Goal: Entertainment & Leisure: Consume media (video, audio)

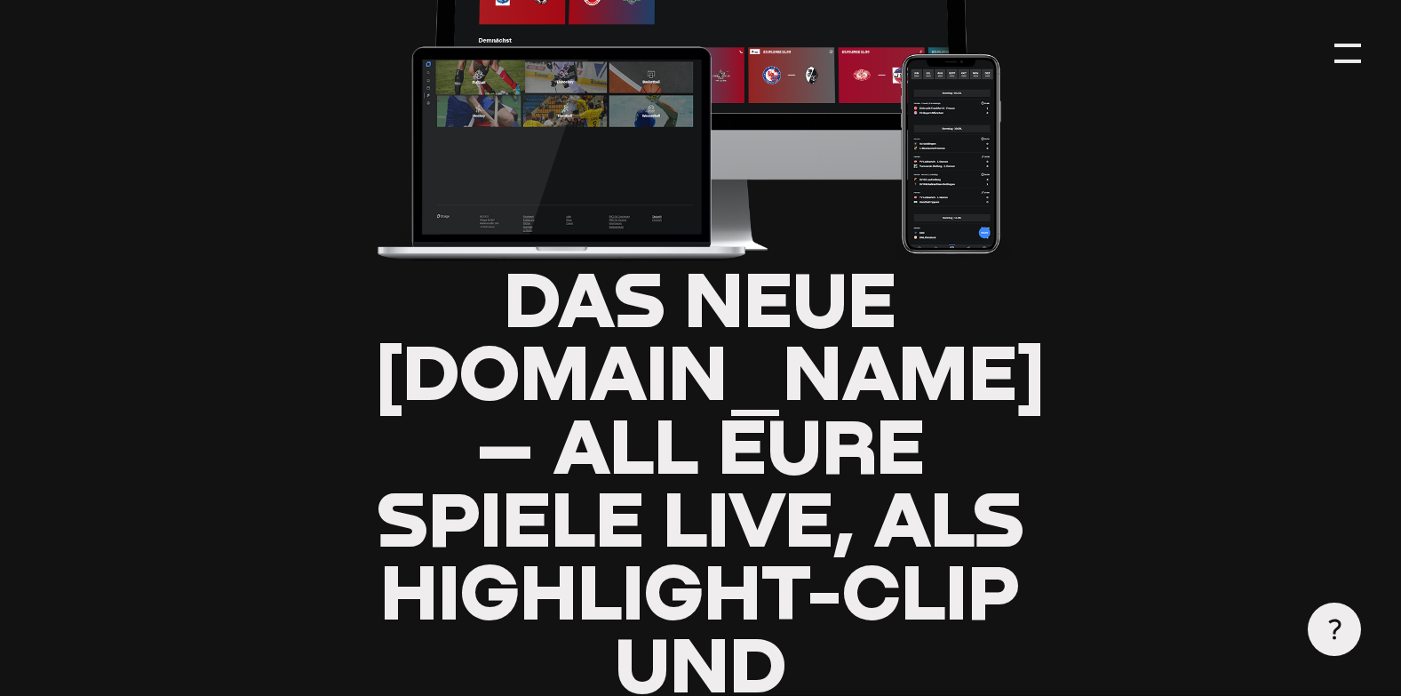
scroll to position [444, 0]
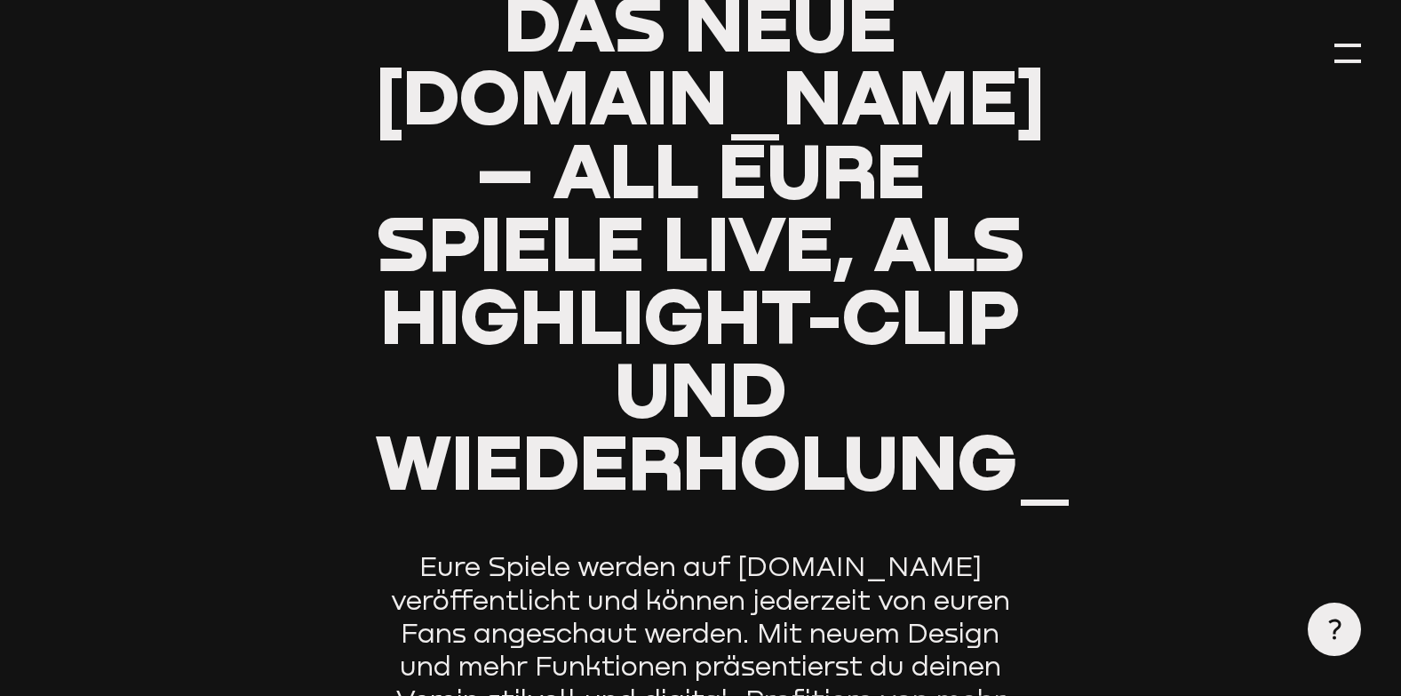
type input "0.8"
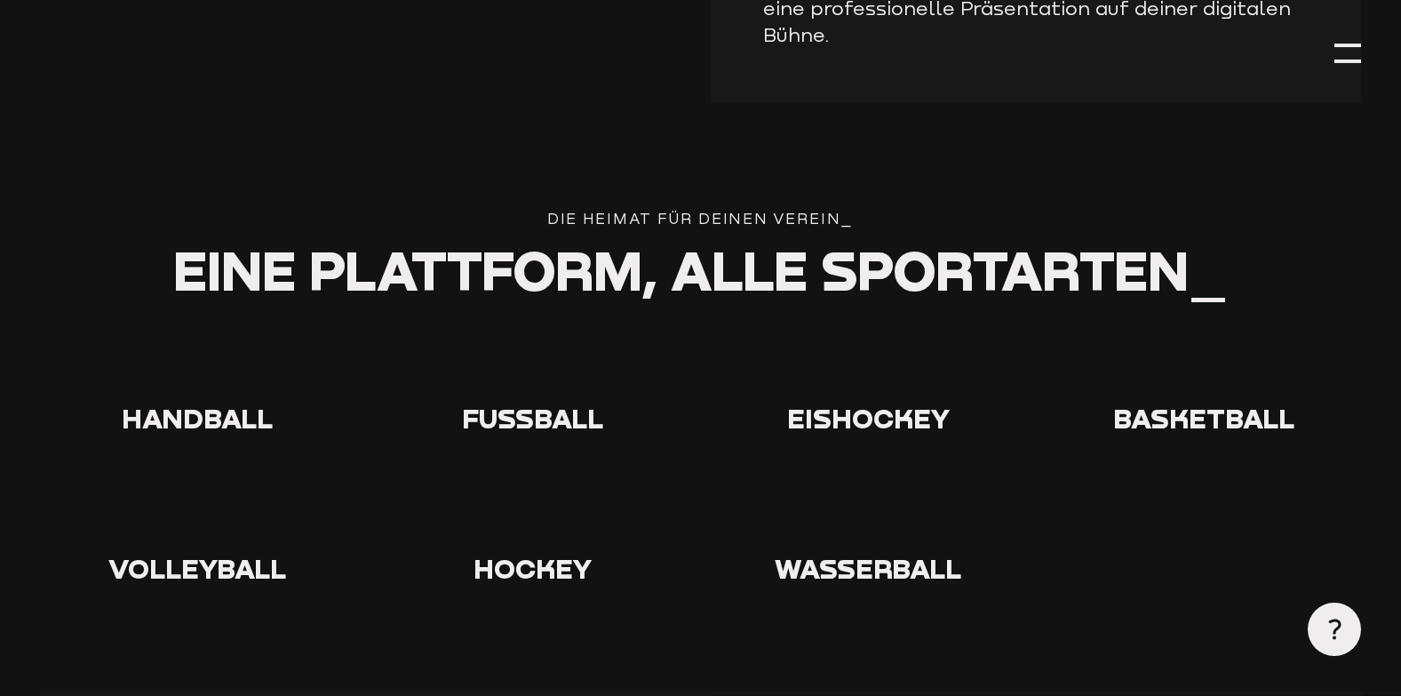
scroll to position [3198, 0]
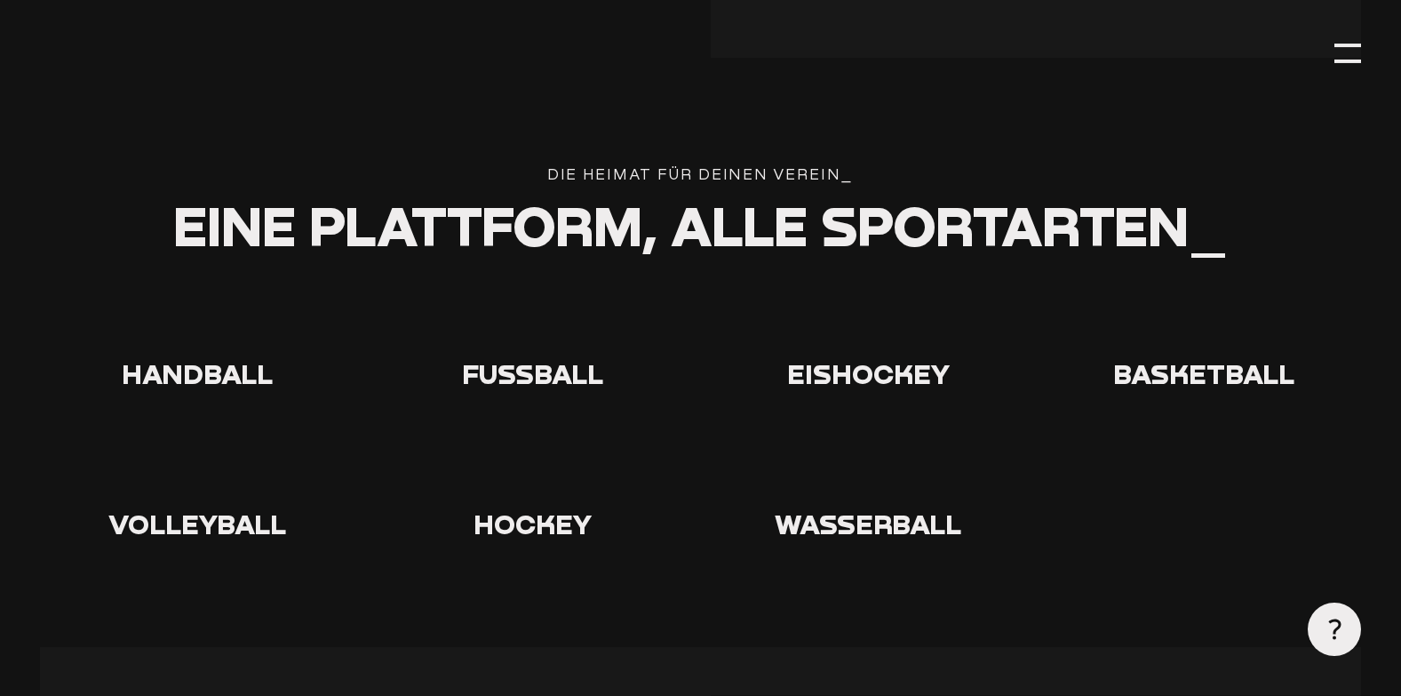
click at [529, 318] on icon at bounding box center [533, 321] width 57 height 57
click at [523, 318] on icon at bounding box center [533, 321] width 57 height 57
drag, startPoint x: 523, startPoint y: 318, endPoint x: 537, endPoint y: 350, distance: 35.0
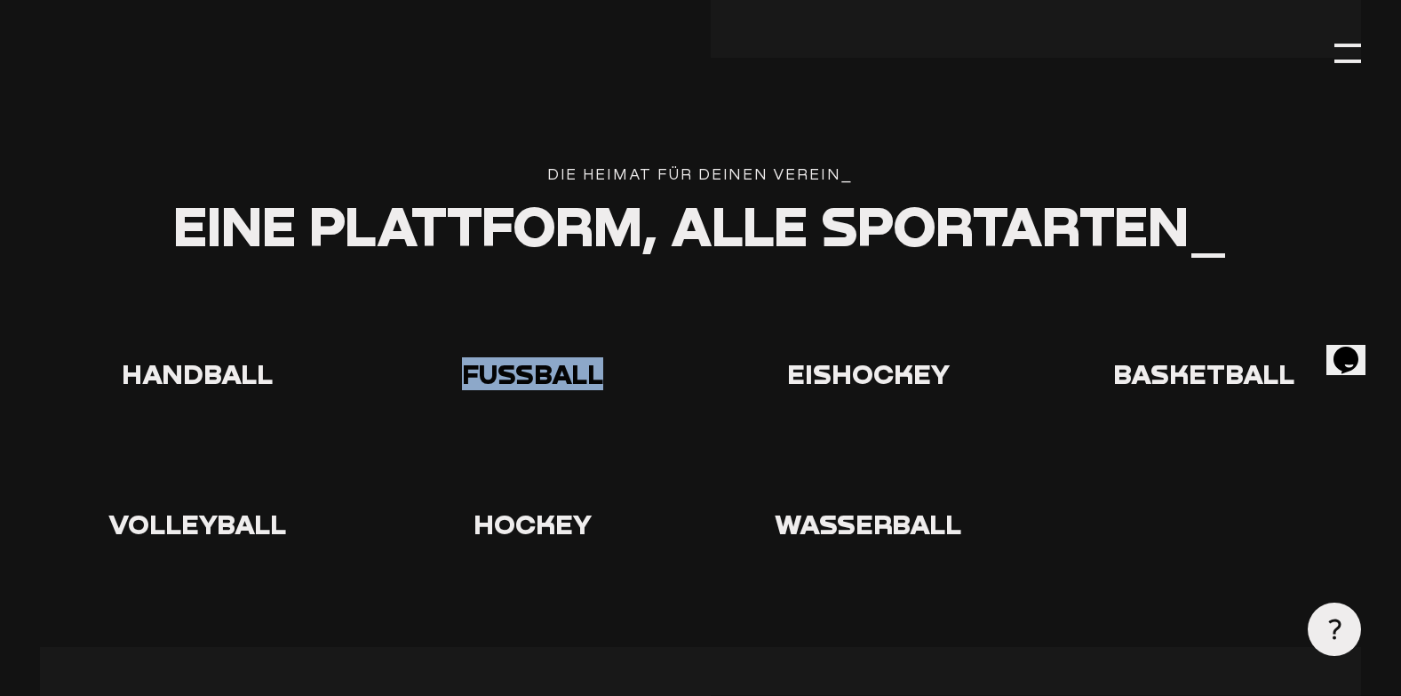
click at [537, 357] on span "Fußball" at bounding box center [532, 373] width 141 height 33
click at [529, 298] on icon at bounding box center [533, 321] width 57 height 57
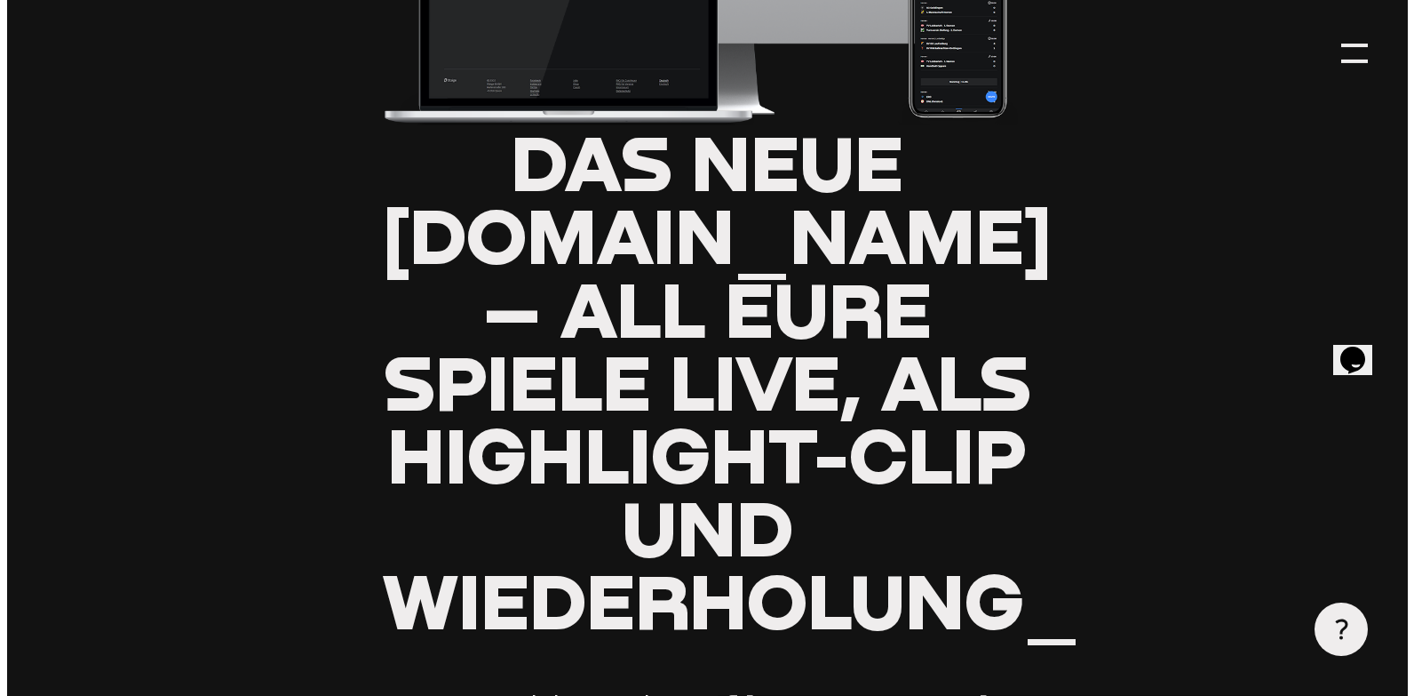
scroll to position [533, 0]
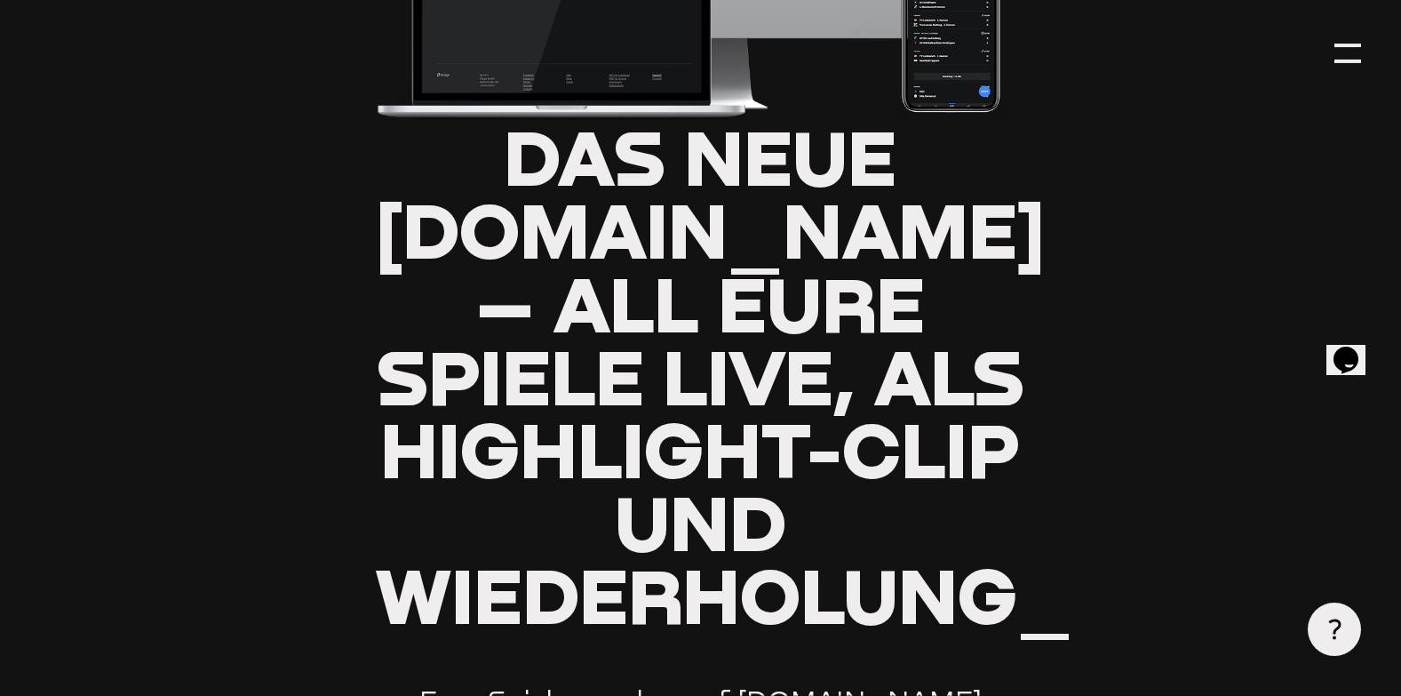
click at [1331, 623] on use at bounding box center [1335, 629] width 12 height 20
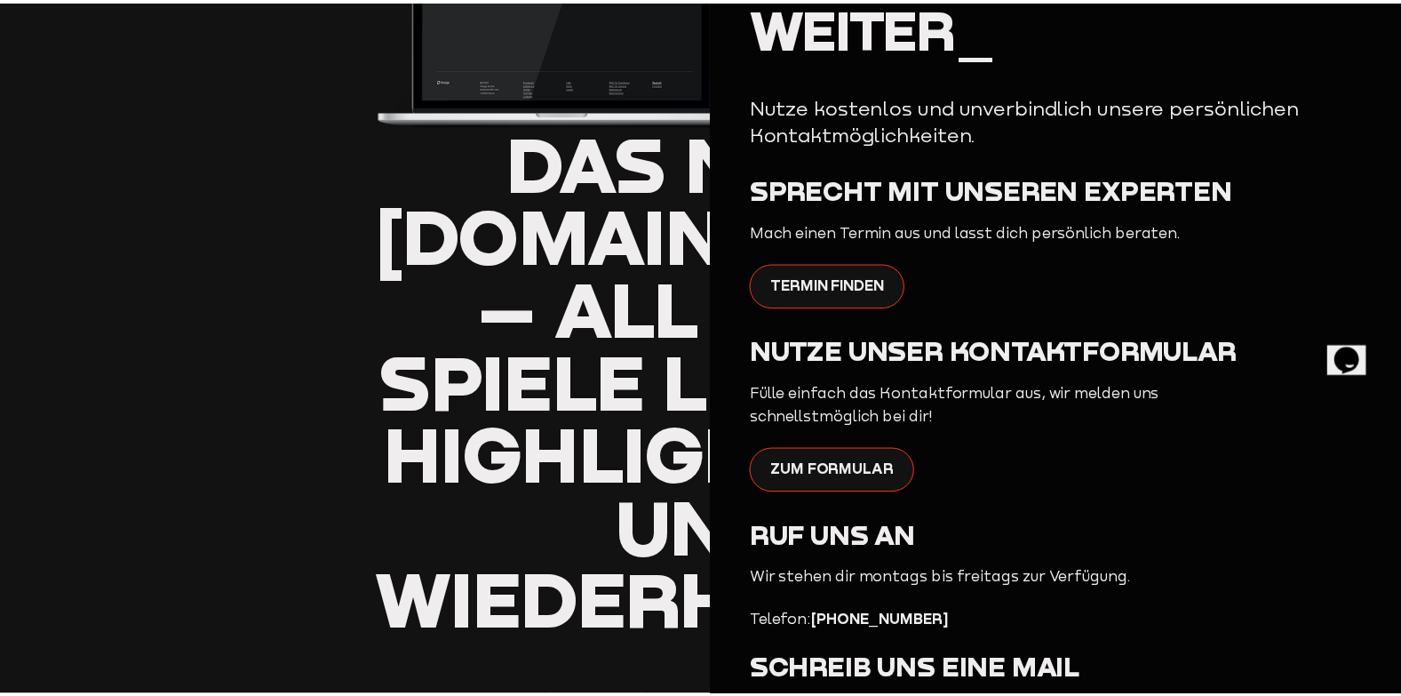
scroll to position [0, 0]
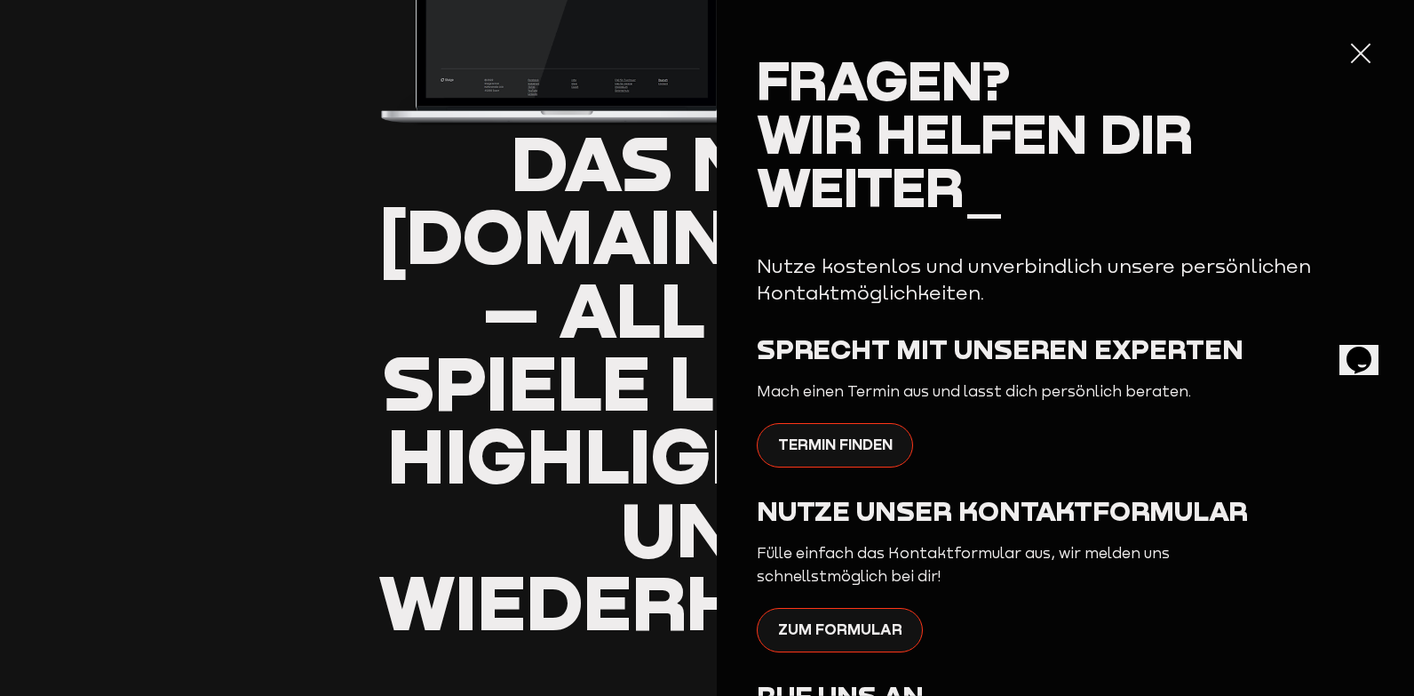
click at [1348, 52] on div at bounding box center [1361, 53] width 27 height 27
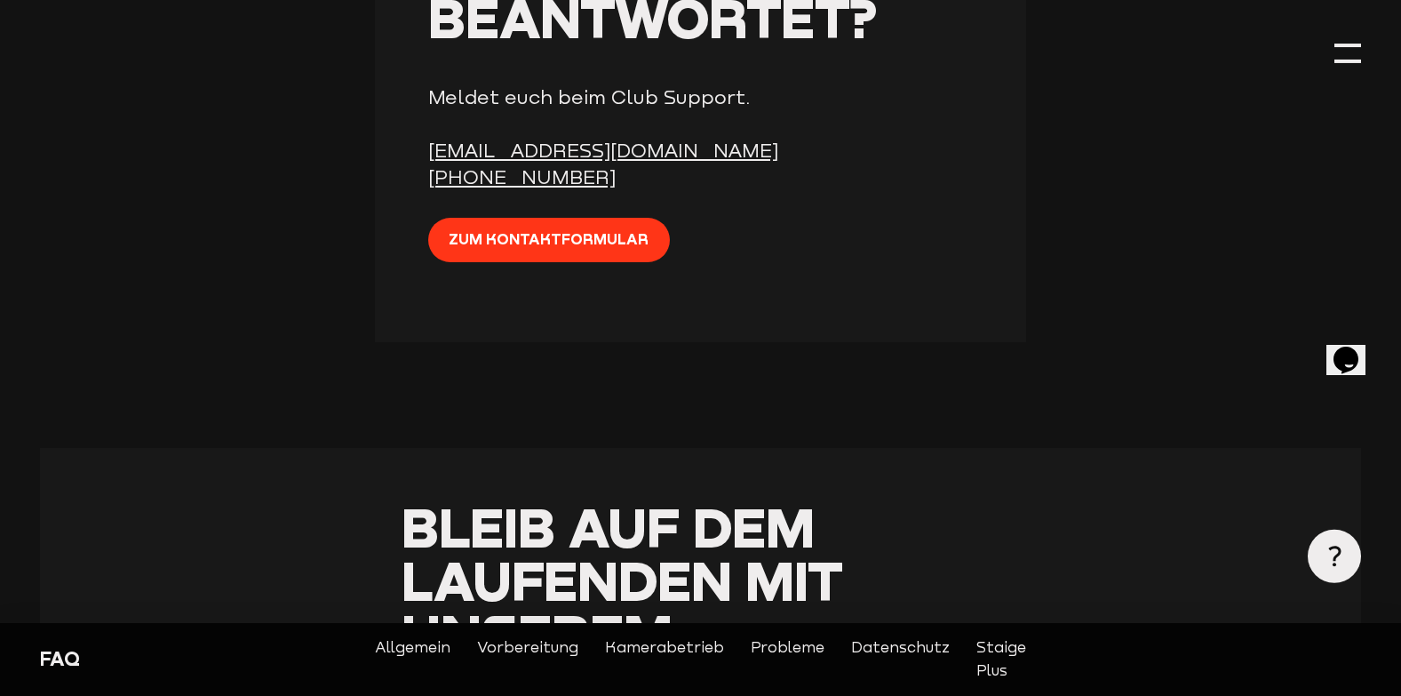
scroll to position [7044, 0]
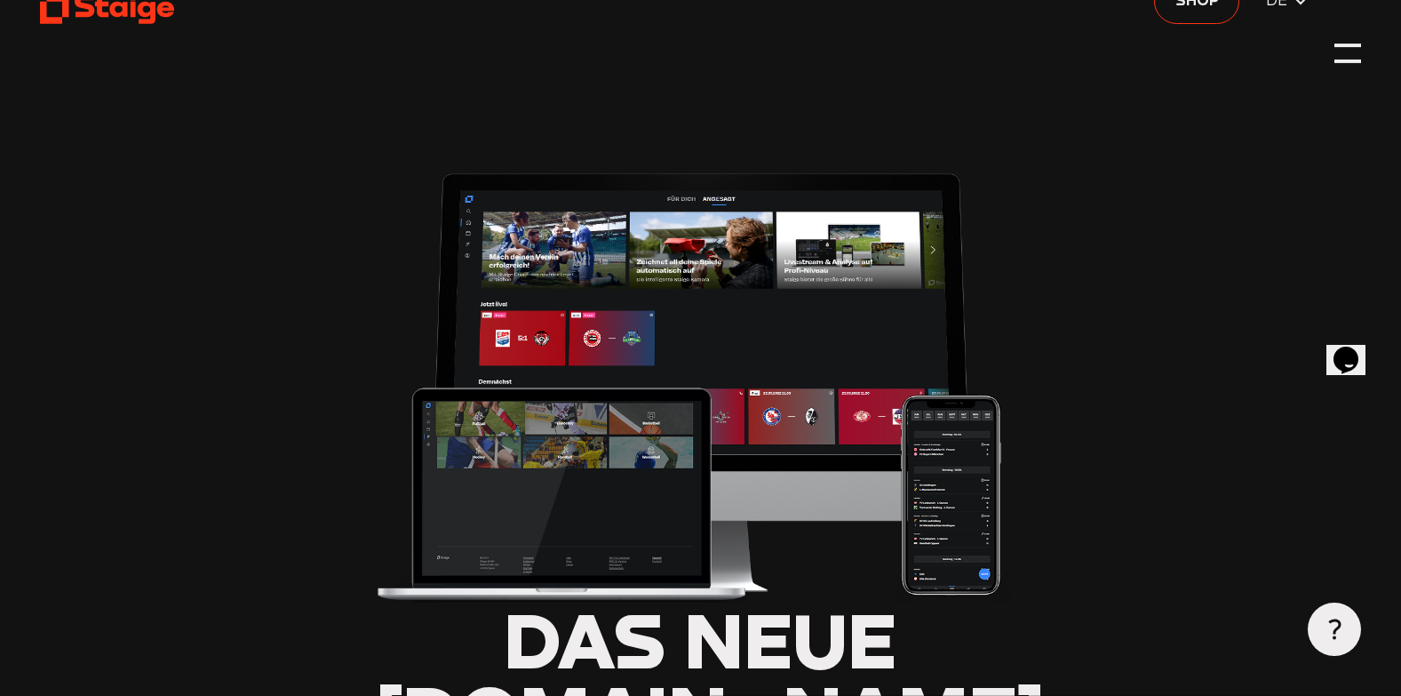
scroll to position [155, 0]
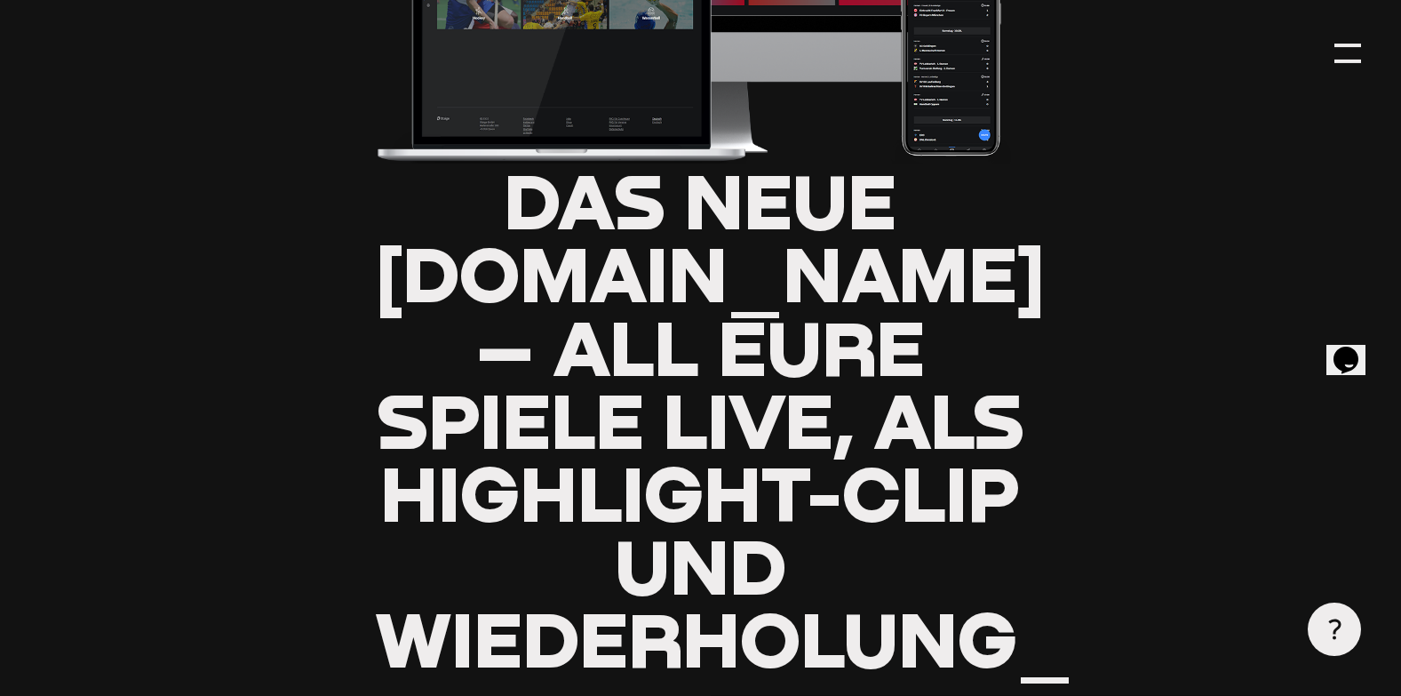
type input "0.8"
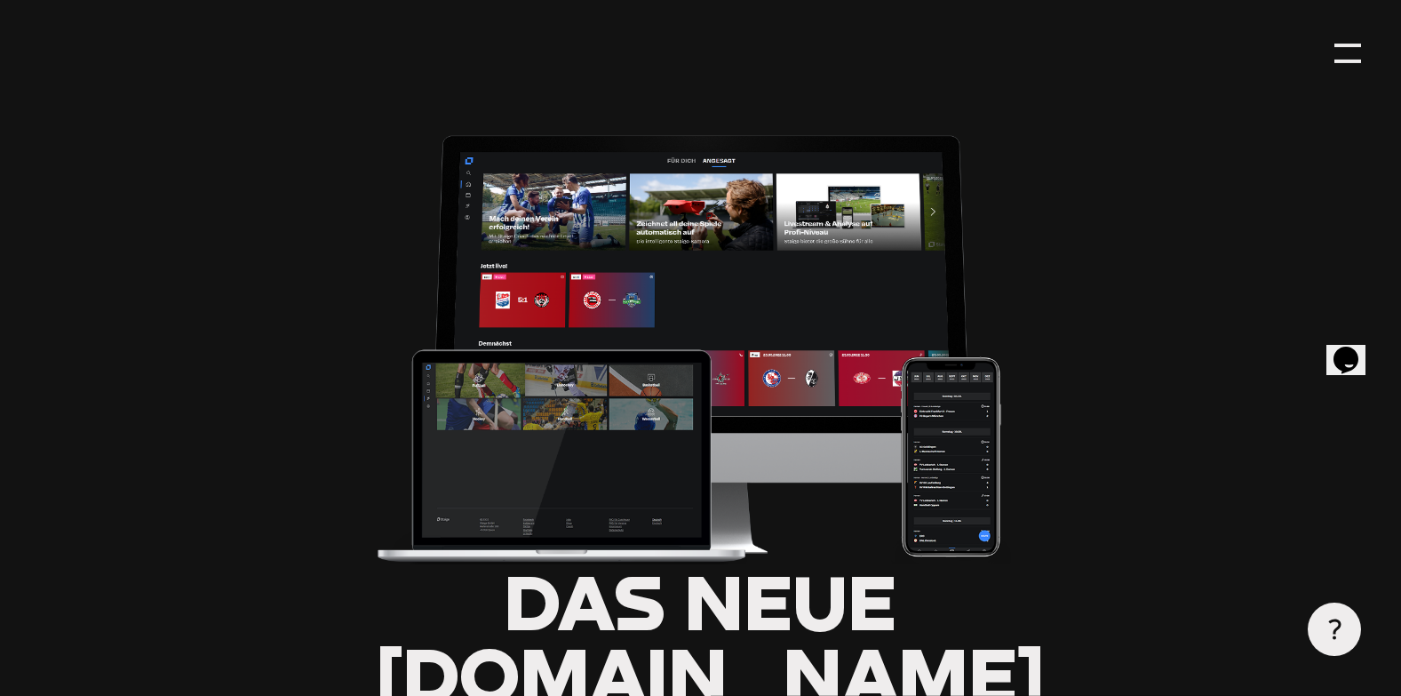
scroll to position [0, 0]
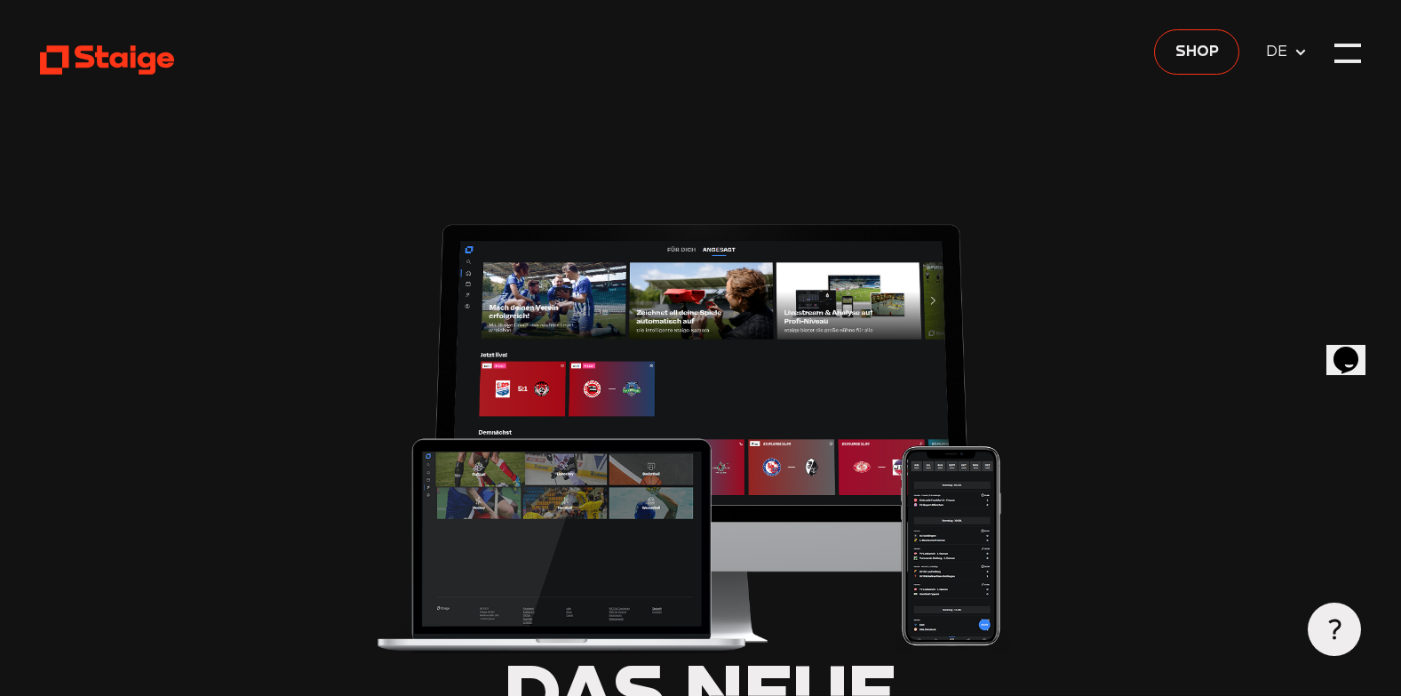
type input "0.8"
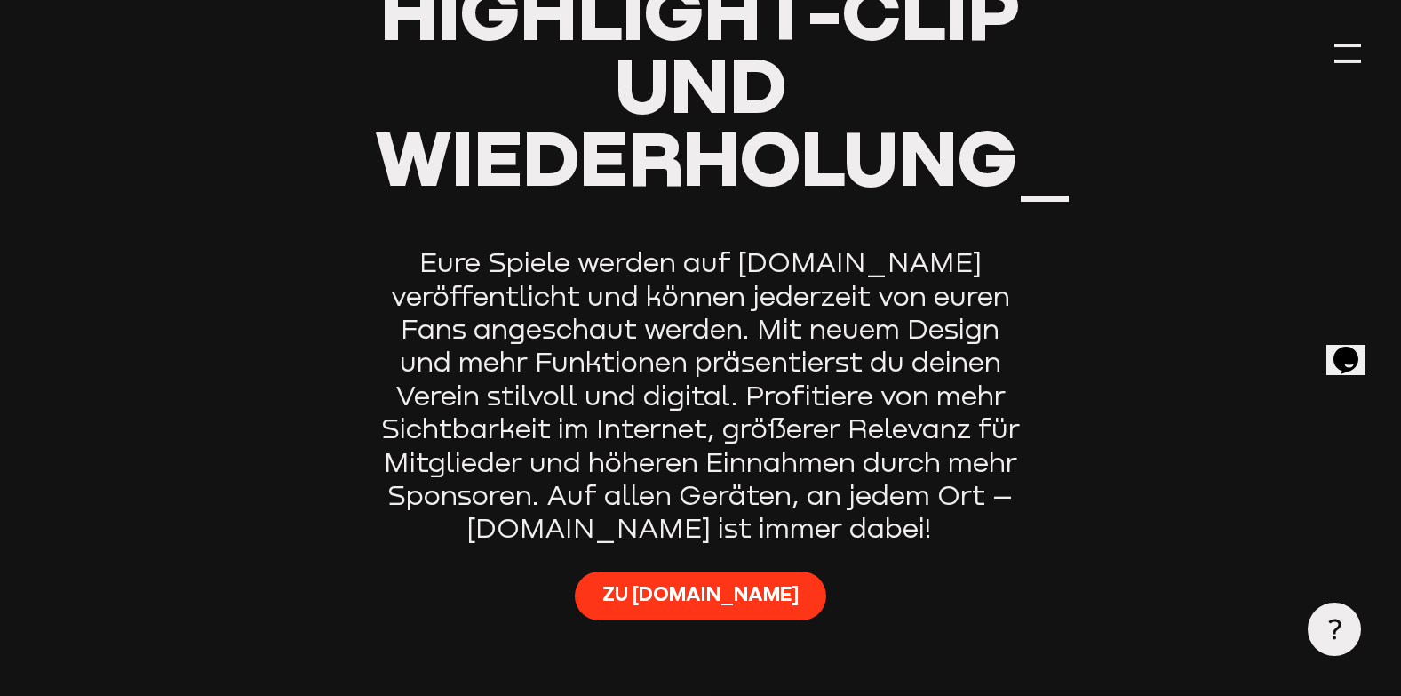
scroll to position [977, 0]
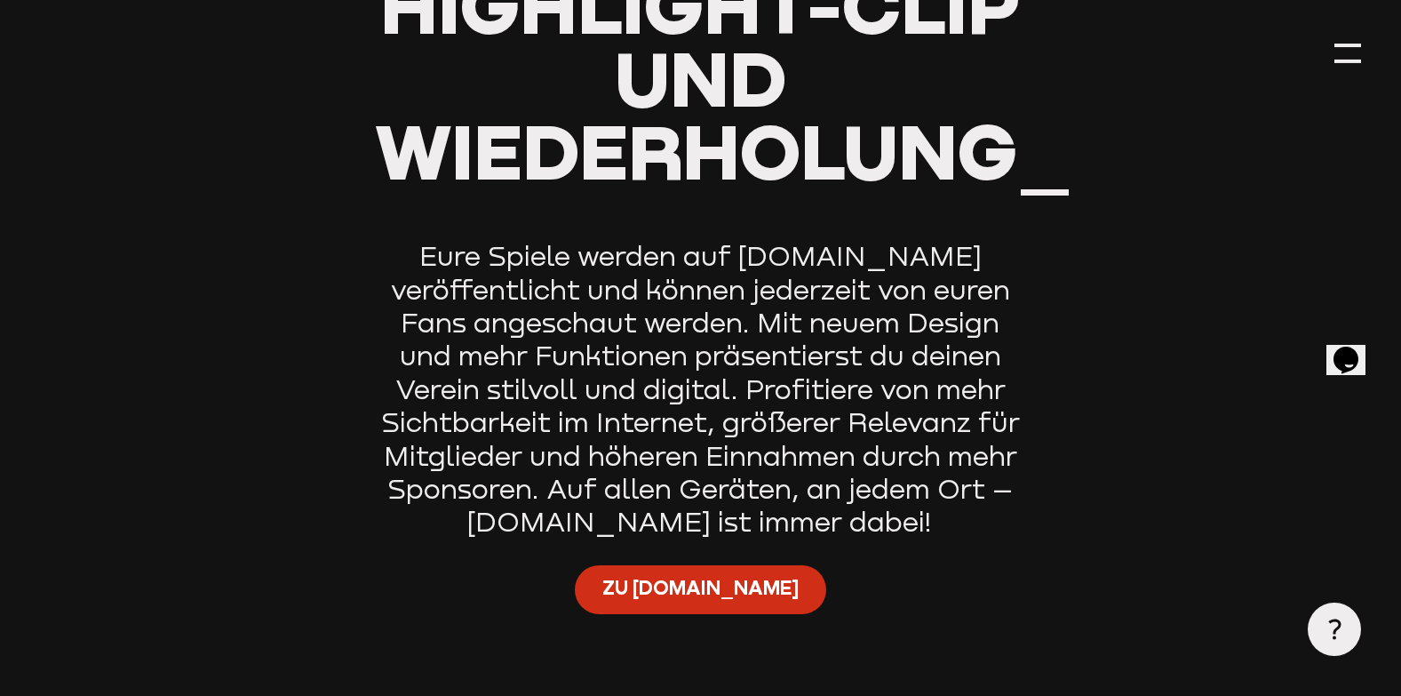
click at [697, 593] on span "Zu [DOMAIN_NAME]" at bounding box center [700, 588] width 196 height 27
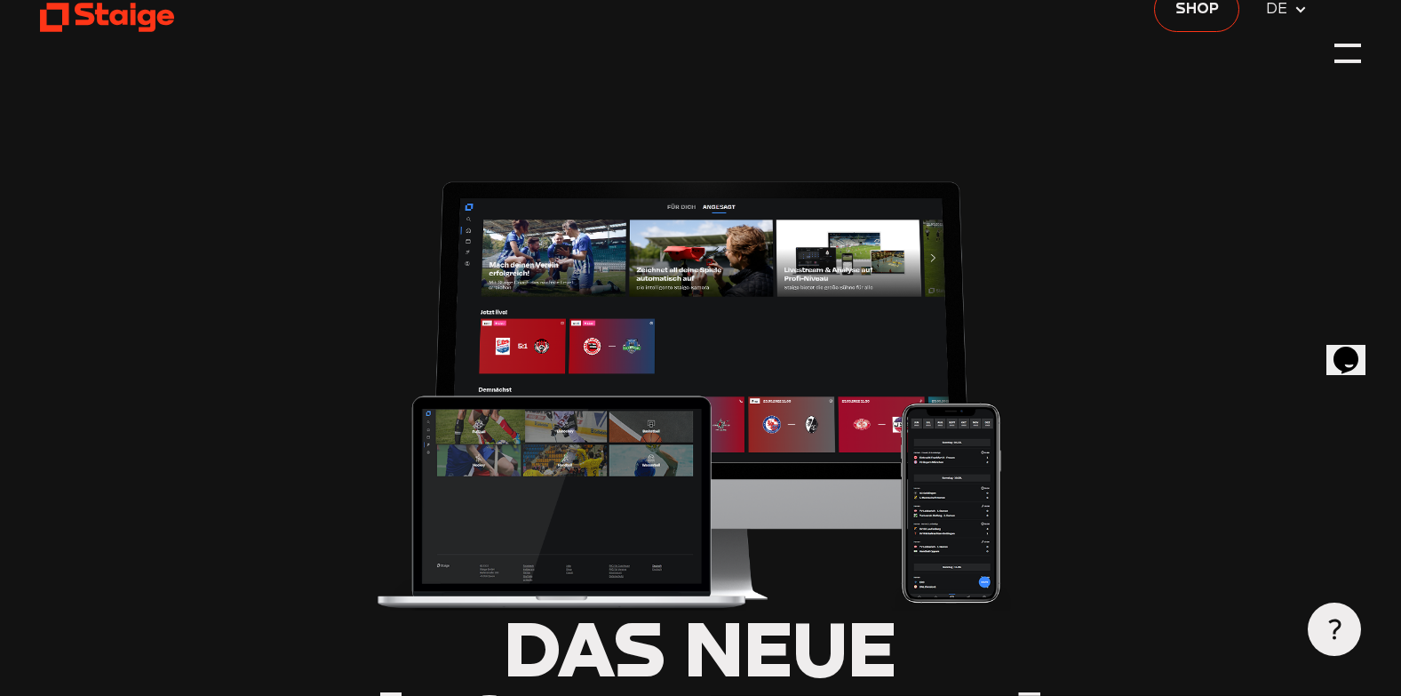
scroll to position [0, 0]
